Goal: Navigation & Orientation: Find specific page/section

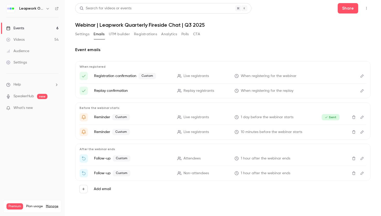
click at [17, 28] on div "Events" at bounding box center [15, 28] width 18 height 5
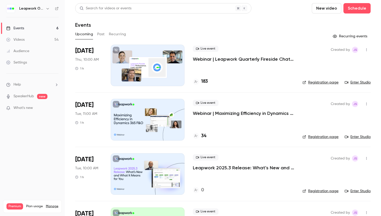
click at [100, 35] on button "Past" at bounding box center [101, 34] width 8 height 8
